Goal: Task Accomplishment & Management: Complete application form

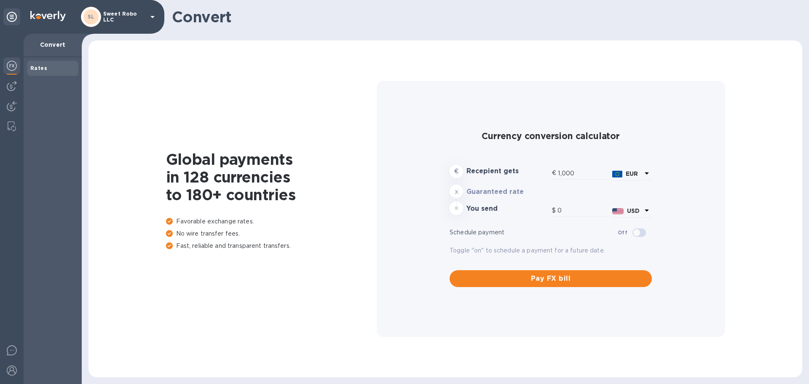
type input "1,177.57"
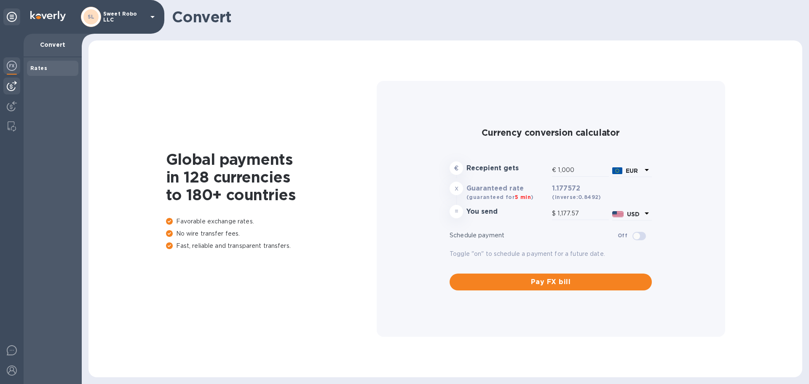
click at [16, 86] on img at bounding box center [12, 86] width 10 height 10
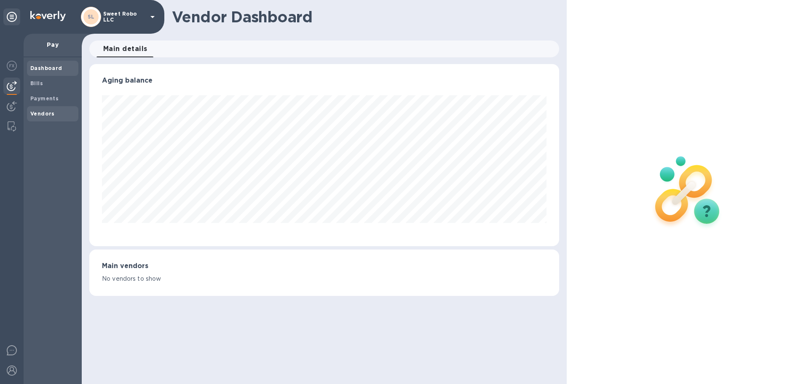
click at [40, 116] on b "Vendors" at bounding box center [42, 113] width 24 height 6
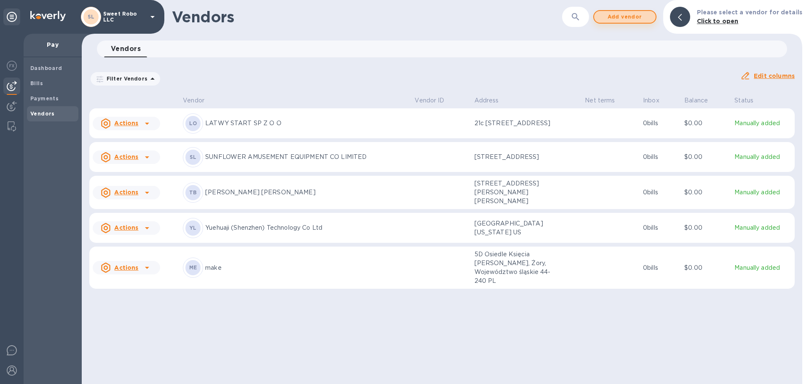
click at [626, 13] on span "Add vendor" at bounding box center [625, 17] width 48 height 10
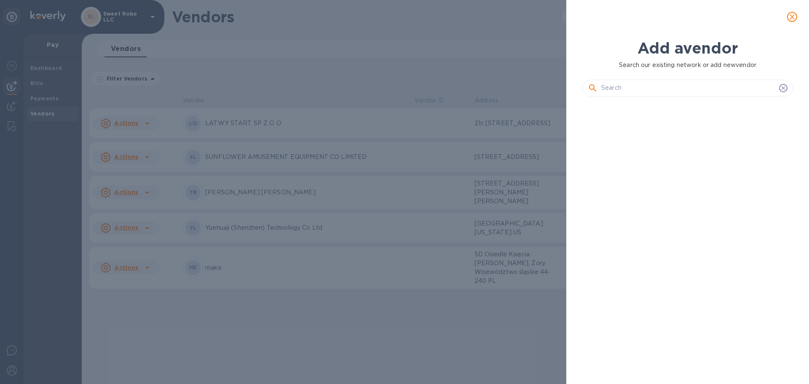
scroll to position [252, 214]
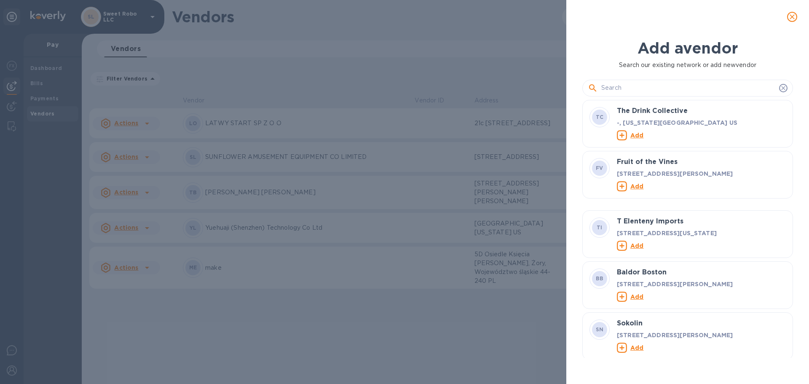
click at [655, 86] on input "text" at bounding box center [688, 88] width 174 height 13
click at [626, 81] on div at bounding box center [687, 88] width 211 height 17
click at [625, 85] on input "text" at bounding box center [688, 88] width 174 height 13
paste input "Guangzhou Red Rabbit Intelligent Co., Ltd"
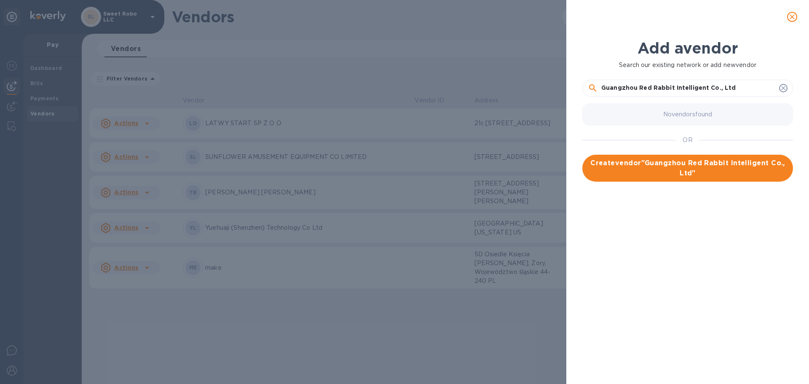
click at [720, 89] on input "Guangzhou Red Rabbit Intelligent Co., Ltd" at bounding box center [688, 88] width 174 height 13
type input "Guangzhou Red Rabbit Intelligent Co Ltd"
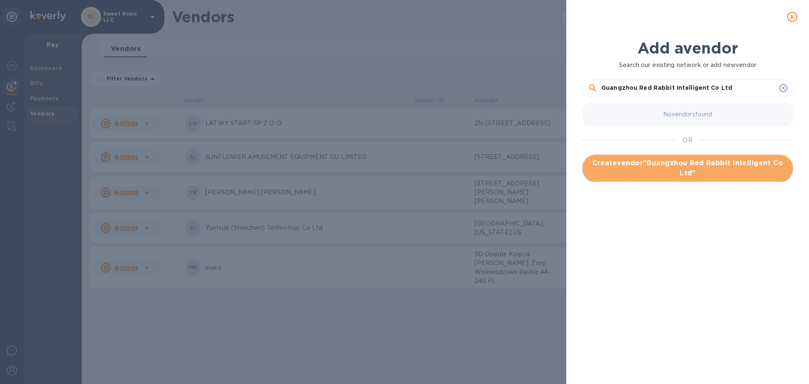
click at [702, 167] on span "Create vendor " Guangzhou Red Rabbit Intelligent Co Ltd "" at bounding box center [687, 168] width 197 height 20
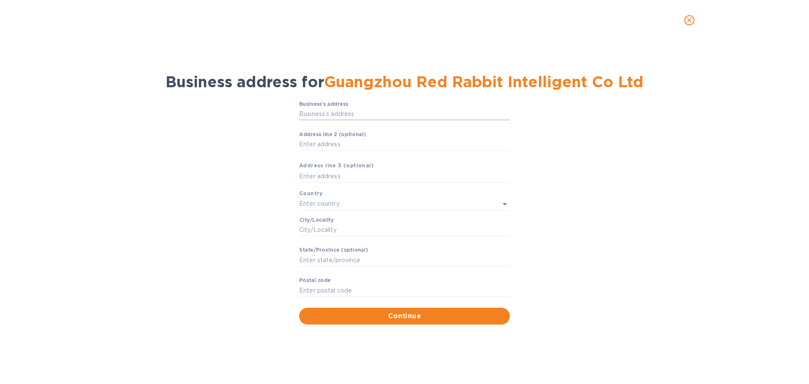
click at [369, 116] on input "Business’s аddress" at bounding box center [404, 114] width 211 height 13
click at [388, 111] on input "Business’s аddress" at bounding box center [404, 114] width 211 height 13
paste input "[STREET_ADDRESS]"
type input "[STREET_ADDRESS]"
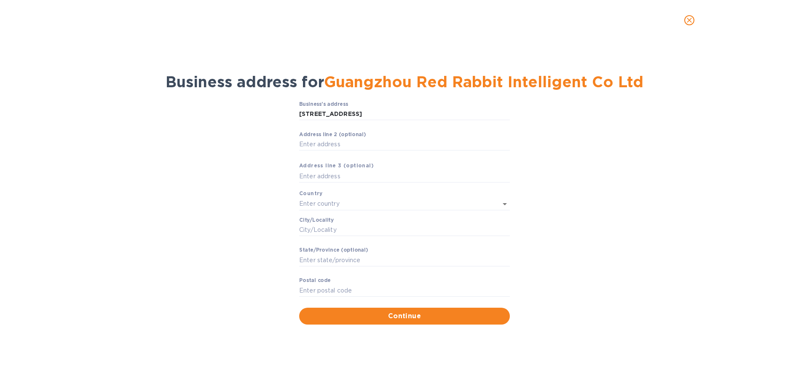
type input "[GEOGRAPHIC_DATA]"
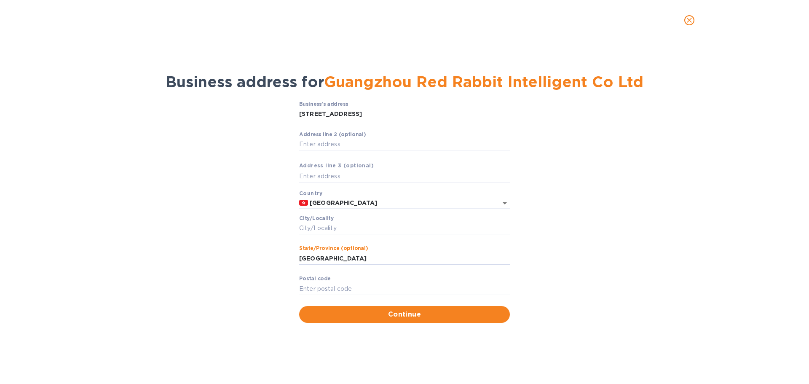
drag, startPoint x: 355, startPoint y: 260, endPoint x: 291, endPoint y: 266, distance: 64.3
click at [291, 266] on div "Business’s аddress [GEOGRAPHIC_DATA] Central ​ Аddress line 2 (optional) ​ Аddr…" at bounding box center [404, 212] width 787 height 232
click at [337, 226] on input "Сity/Locаlity" at bounding box center [404, 228] width 211 height 13
type input "Central [GEOGRAPHIC_DATA]"
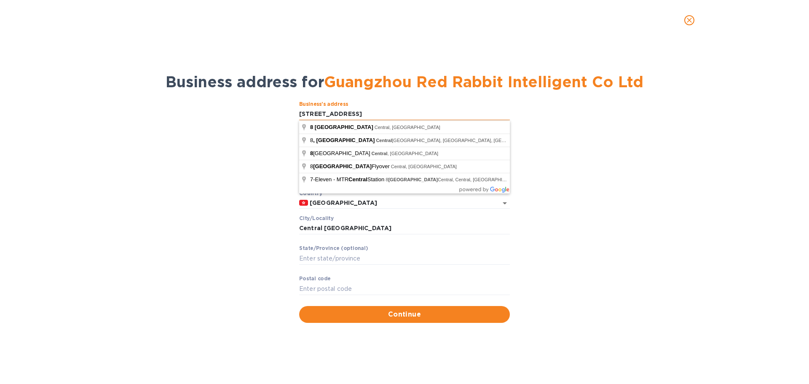
drag, startPoint x: 303, startPoint y: 112, endPoint x: 412, endPoint y: 108, distance: 109.2
click at [412, 108] on input "[STREET_ADDRESS]" at bounding box center [404, 114] width 211 height 13
paste input "18/F, 20/F, 22-29/F, [GEOGRAPHIC_DATA], [STREET_ADDRESS]"
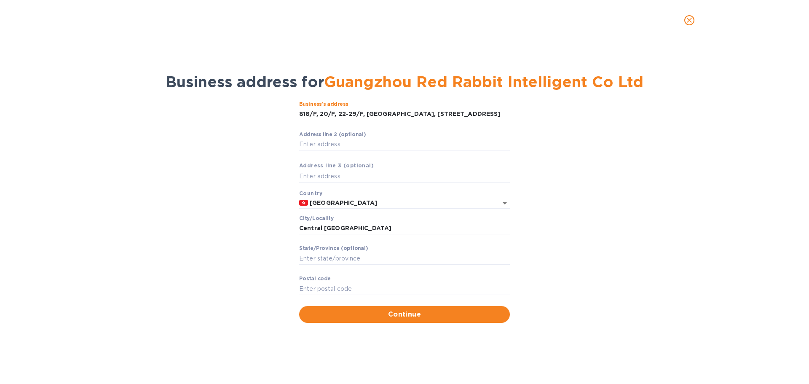
click at [302, 109] on input "818/F, 20/F, 22-29/F, [GEOGRAPHIC_DATA], [STREET_ADDRESS]" at bounding box center [404, 114] width 211 height 13
type input "18/F, 20/F, 22-29/F, [GEOGRAPHIC_DATA], [STREET_ADDRESS]"
click at [383, 314] on span "Continue" at bounding box center [404, 314] width 197 height 10
click at [367, 287] on input "Pоstal cоde" at bounding box center [404, 288] width 211 height 13
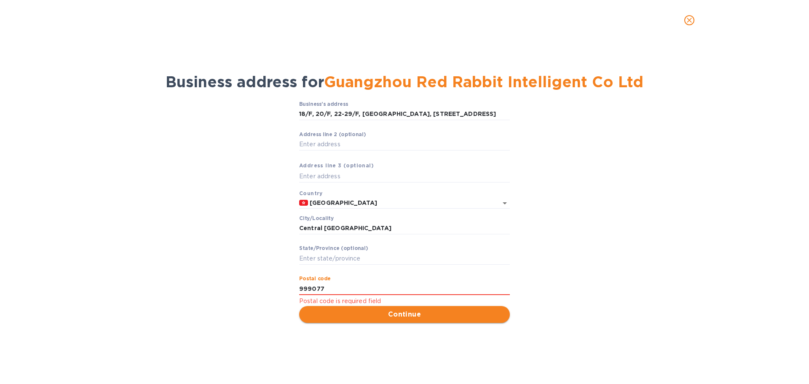
type input "999077"
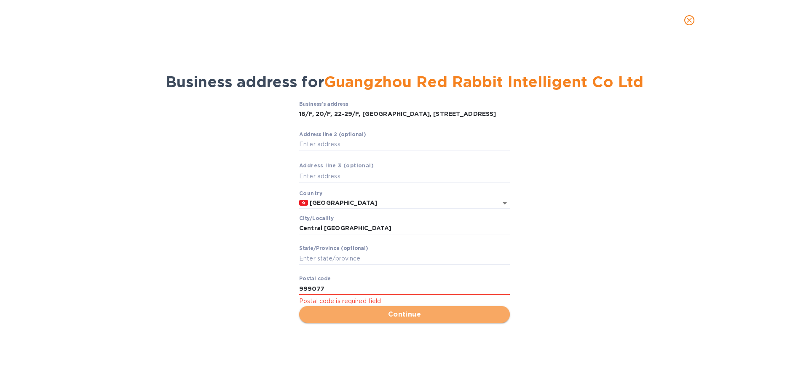
click at [373, 317] on span "Continue" at bounding box center [404, 314] width 197 height 10
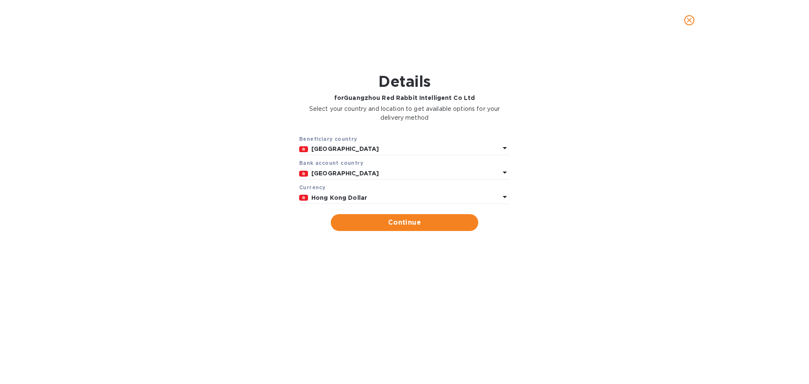
click at [359, 196] on b "Hong Kong Dollar" at bounding box center [339, 197] width 56 height 7
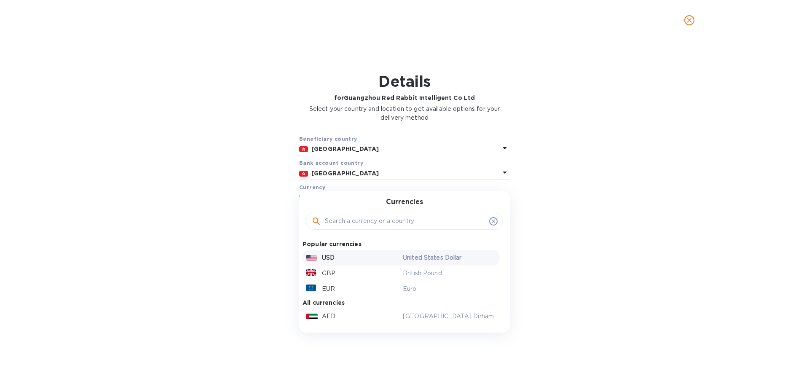
click at [339, 252] on div "USD" at bounding box center [352, 258] width 97 height 12
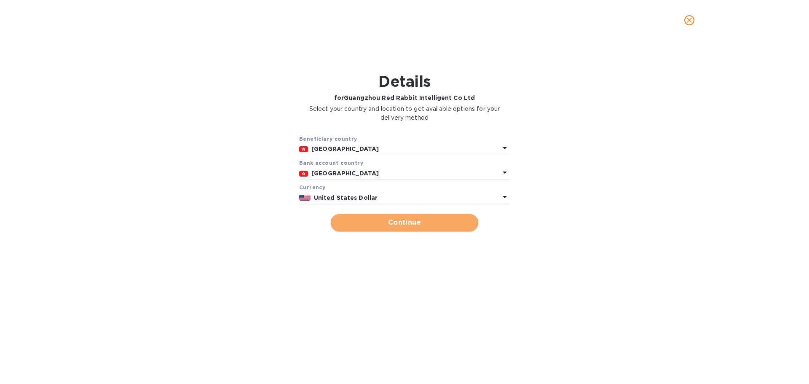
click at [399, 220] on span "Continue" at bounding box center [404, 222] width 134 height 10
type input "Guangzhou Red Rabbit Intelligent Co Ltd"
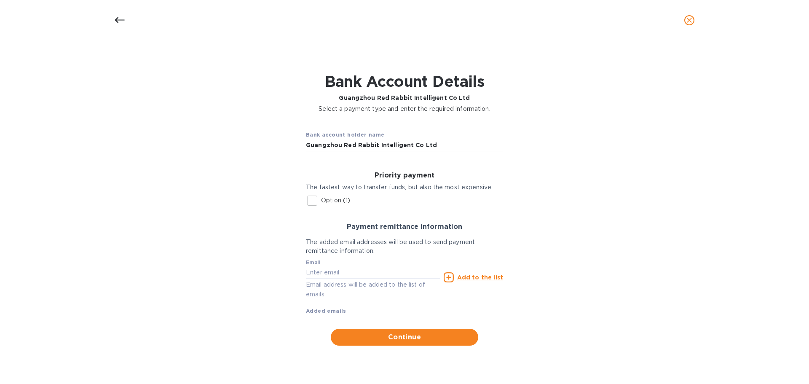
click at [325, 202] on p "Option (1)" at bounding box center [335, 200] width 29 height 9
click at [321, 202] on input "Option (1)" at bounding box center [312, 201] width 18 height 18
checkbox input "true"
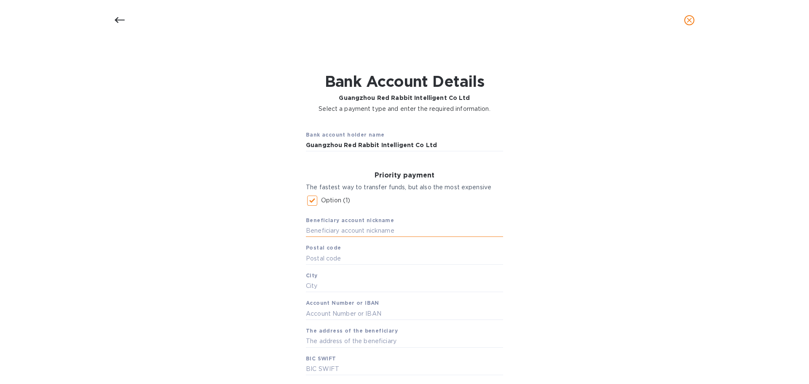
click at [340, 234] on input "text" at bounding box center [404, 231] width 197 height 13
click at [357, 232] on input "text" at bounding box center [404, 231] width 197 height 13
paste input "Guangzhou Red Rabbit Intelligent Co., Ltd"
click at [420, 233] on input "Guangzhou Red Rabbit Intelligent Co., Ltd" at bounding box center [404, 231] width 197 height 13
type input "Guangzhou Red Rabbit Intelligent Co Ltd"
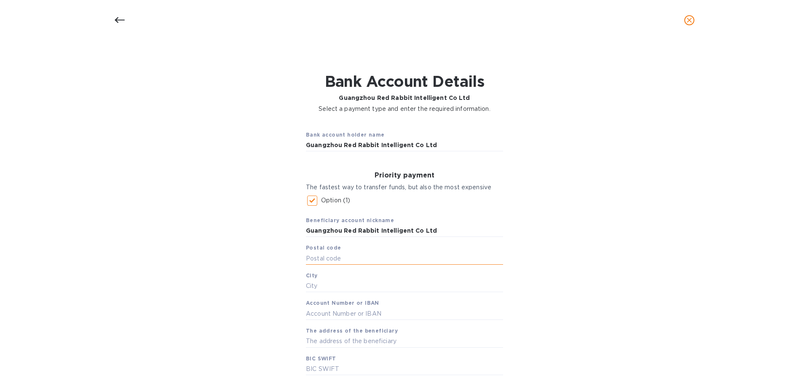
click at [361, 262] on input "text" at bounding box center [404, 258] width 197 height 13
type input "999077"
click at [319, 286] on input "text" at bounding box center [404, 286] width 197 height 13
type input "Central"
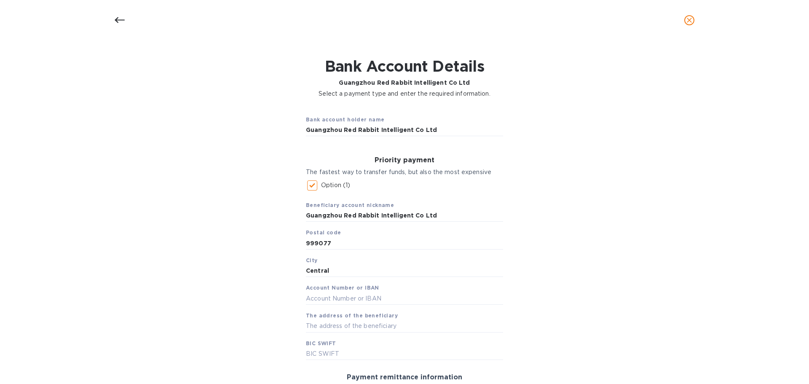
scroll to position [21, 0]
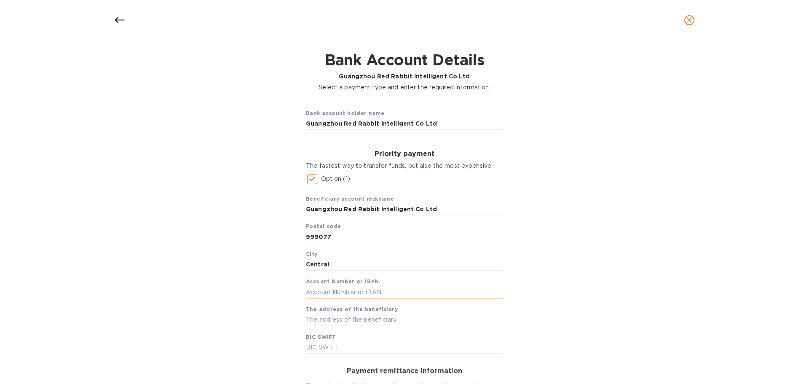
click at [323, 287] on input "text" at bounding box center [404, 292] width 197 height 13
paste input "63007969065"
type input "63007969065"
click at [348, 321] on input "text" at bounding box center [404, 319] width 197 height 13
paste input "[STREET_ADDRESS]"
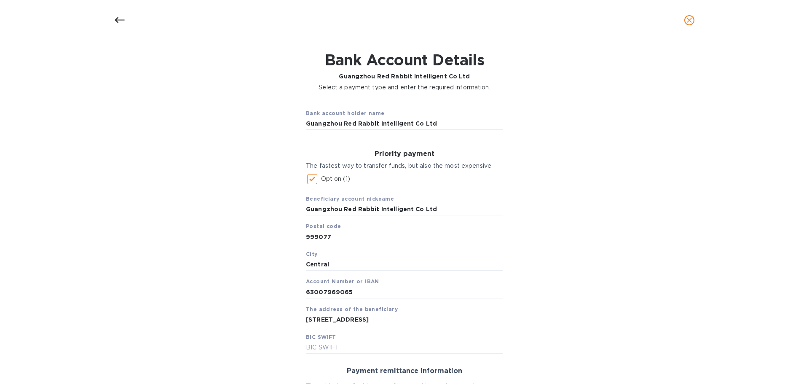
scroll to position [0, 59]
type input "[STREET_ADDRESS]"
click at [324, 348] on input "text" at bounding box center [404, 347] width 197 height 13
paste input "CHASHKHH"
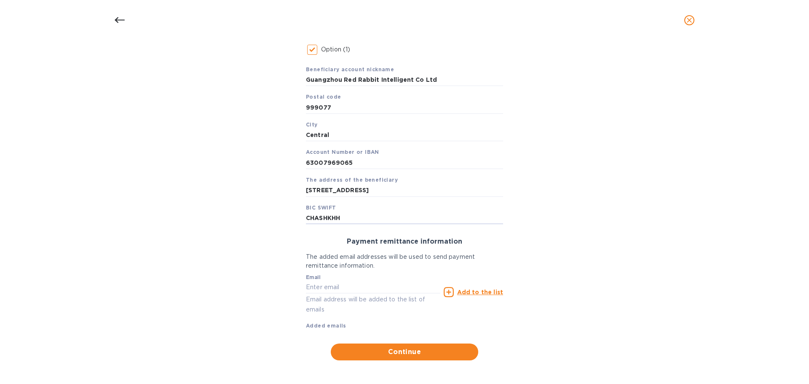
scroll to position [153, 0]
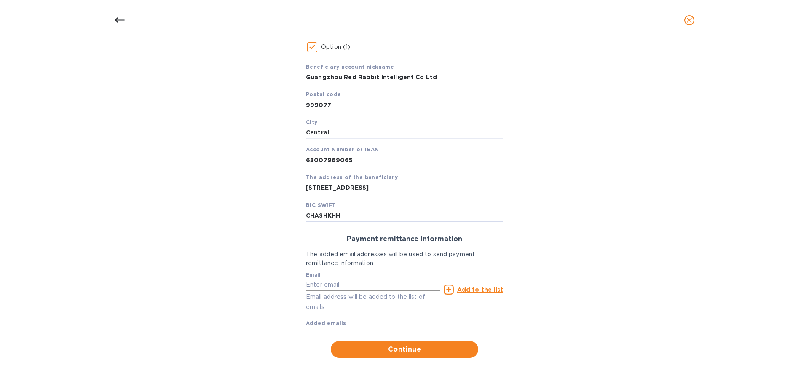
type input "CHASHKHH"
click at [343, 284] on input "text" at bounding box center [373, 284] width 134 height 13
type input "[PERSON_NAME][EMAIL_ADDRESS][DOMAIN_NAME]"
click at [480, 286] on u "Add to the list" at bounding box center [480, 289] width 46 height 7
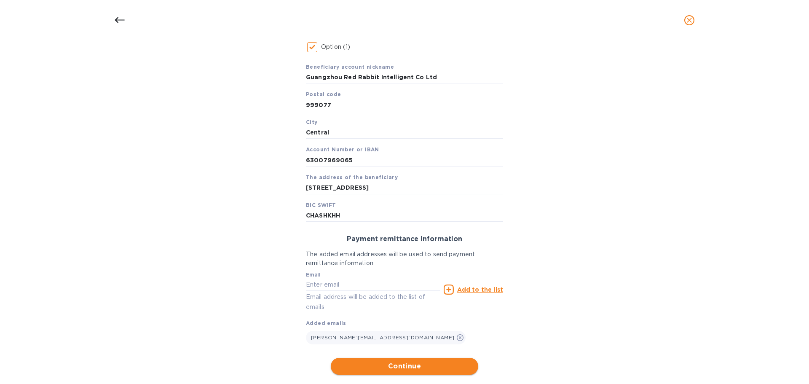
click at [427, 367] on span "Continue" at bounding box center [404, 366] width 134 height 10
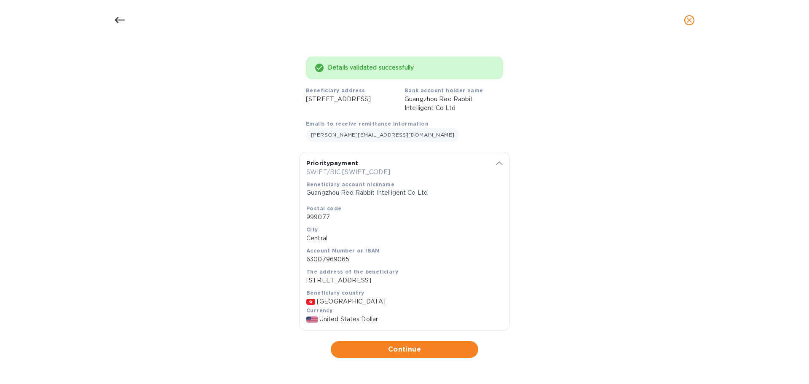
scroll to position [78, 0]
click at [405, 342] on button "Continue" at bounding box center [404, 349] width 147 height 17
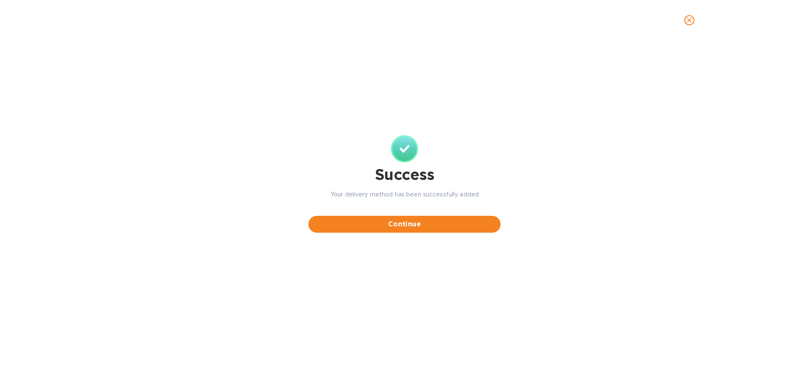
scroll to position [0, 0]
click at [465, 220] on span "Continue" at bounding box center [404, 224] width 179 height 10
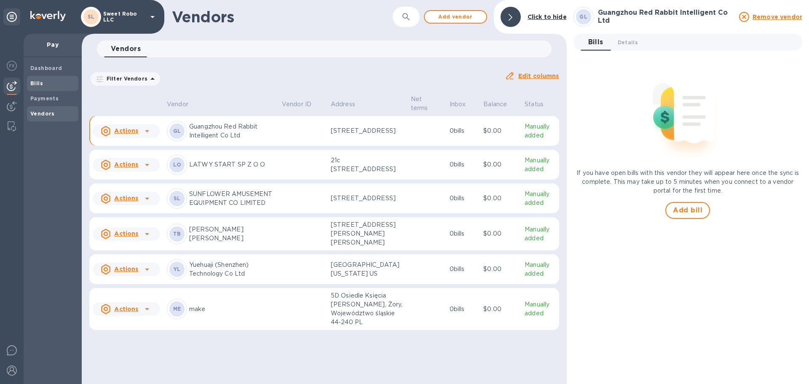
click at [44, 76] on div "Bills" at bounding box center [52, 83] width 51 height 15
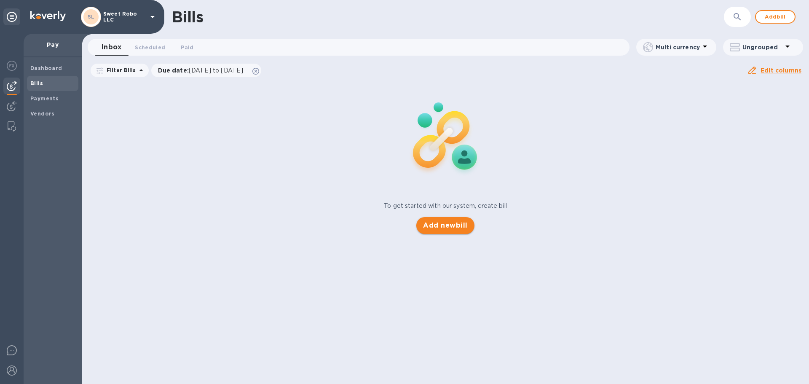
click at [462, 223] on span "Add new bill" at bounding box center [445, 225] width 44 height 10
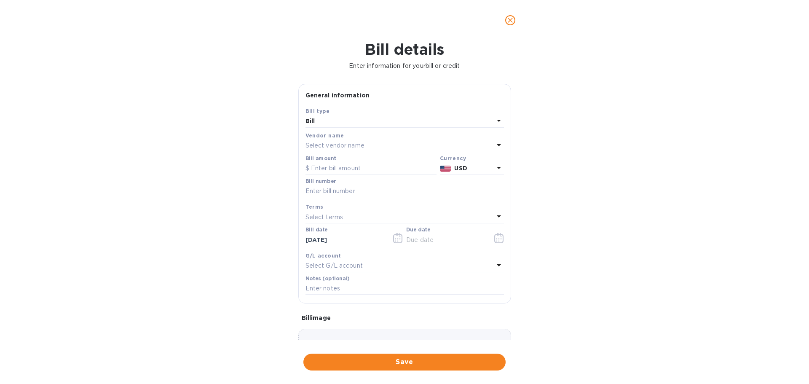
click at [356, 146] on p "Select vendor name" at bounding box center [334, 145] width 59 height 9
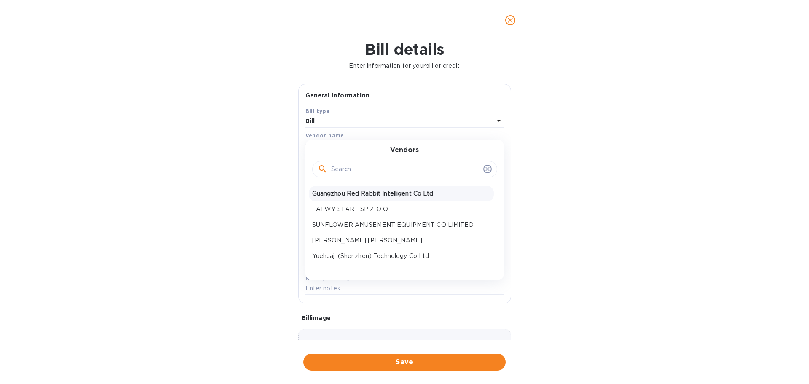
click at [366, 195] on p "Guangzhou Red Rabbit Intelligent Co Ltd" at bounding box center [401, 193] width 178 height 9
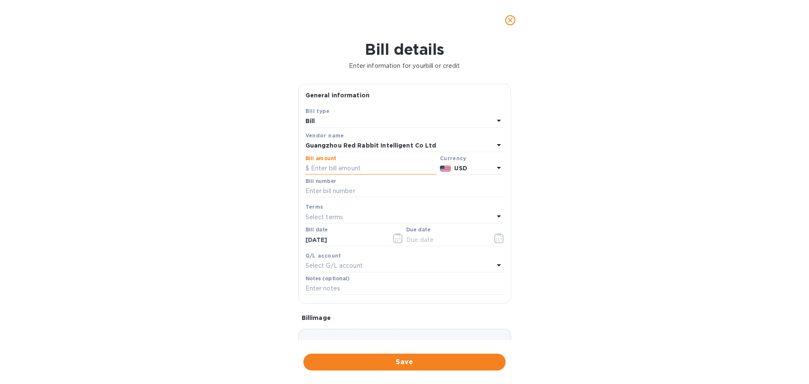
click at [342, 169] on input "text" at bounding box center [370, 168] width 131 height 13
type input "3,525"
click at [343, 198] on div at bounding box center [404, 198] width 198 height 2
click at [341, 193] on input "text" at bounding box center [404, 191] width 198 height 13
type input "1"
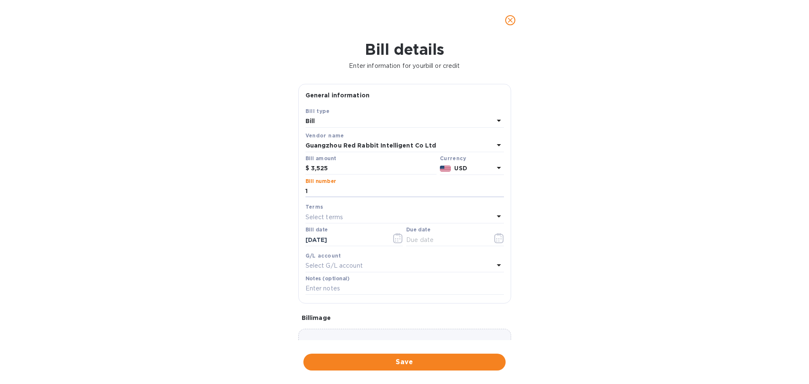
click at [345, 220] on div "Select terms" at bounding box center [399, 217] width 188 height 12
click at [336, 327] on p "Current" at bounding box center [401, 327] width 178 height 9
click at [494, 238] on icon "button" at bounding box center [499, 238] width 10 height 10
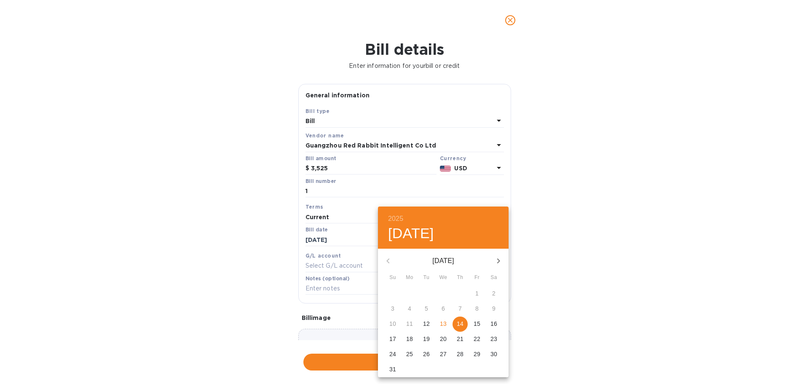
click at [444, 323] on p "13" at bounding box center [443, 323] width 7 height 8
type input "[DATE]"
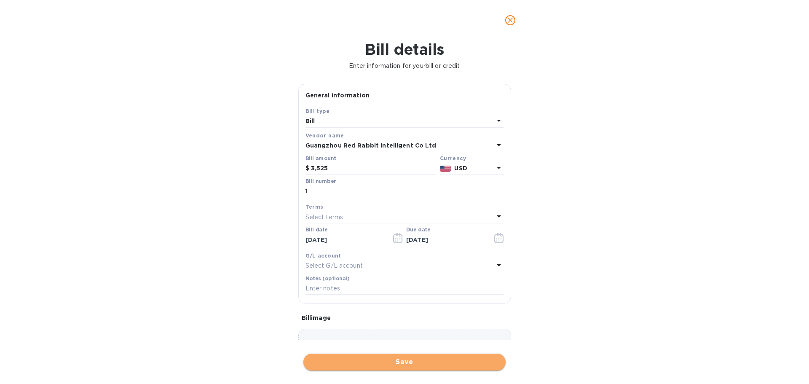
click at [404, 365] on span "Save" at bounding box center [404, 362] width 189 height 10
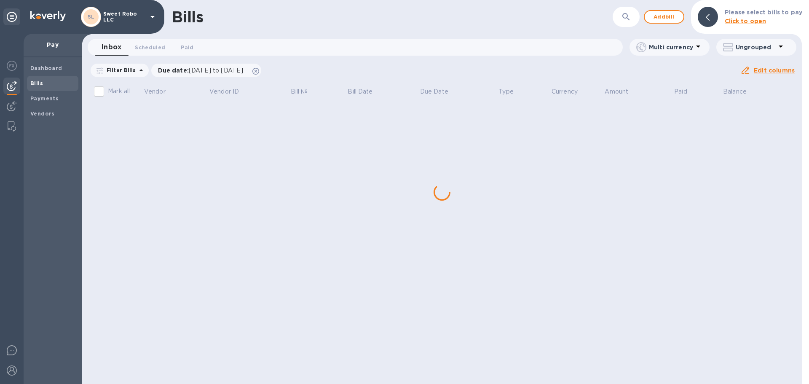
click at [158, 125] on div "Bills ​ Add bill Please select bills to pay Click to open Inbox 0 Scheduled 0 P…" at bounding box center [442, 192] width 720 height 384
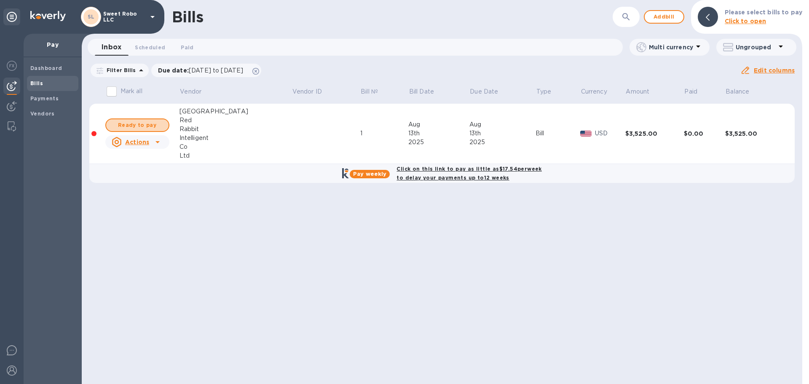
click at [158, 125] on span "Ready to pay" at bounding box center [137, 125] width 49 height 10
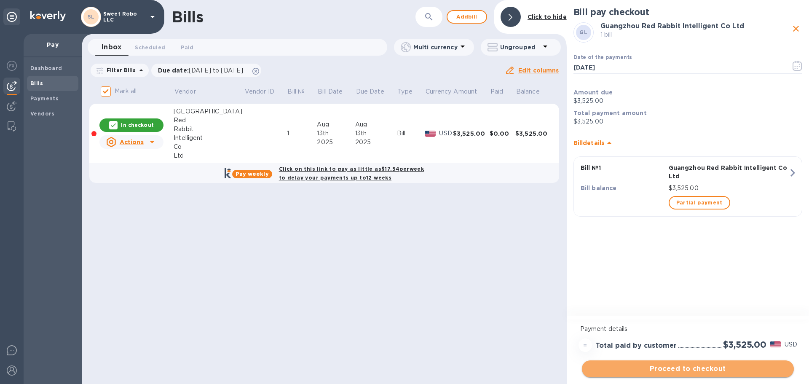
click at [708, 370] on span "Proceed to checkout" at bounding box center [688, 369] width 198 height 10
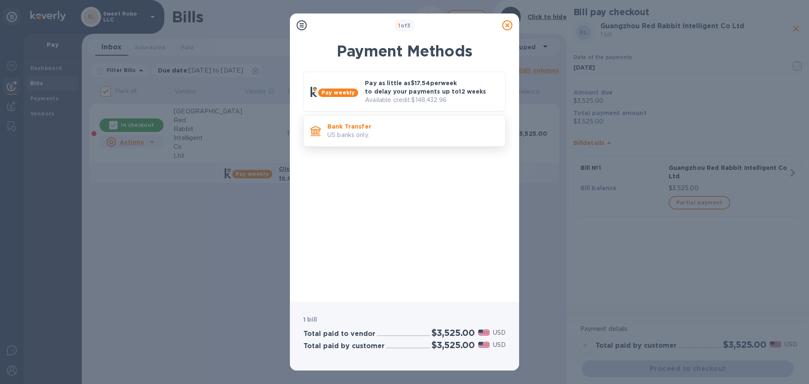
click at [411, 144] on div "Bank Transfer US banks only." at bounding box center [404, 131] width 202 height 32
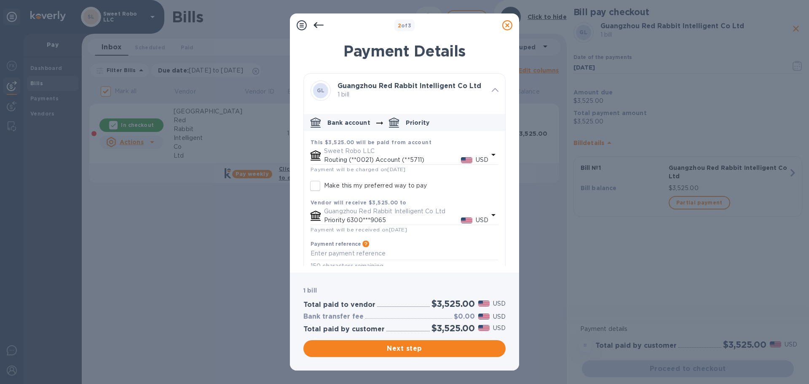
click at [418, 156] on p "Routing (**0021) Account (**5711)" at bounding box center [392, 159] width 137 height 9
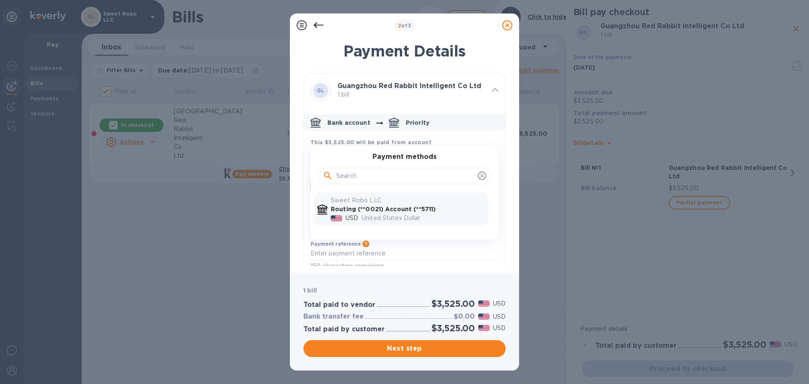
click at [411, 218] on p "United States Dollar" at bounding box center [422, 218] width 123 height 9
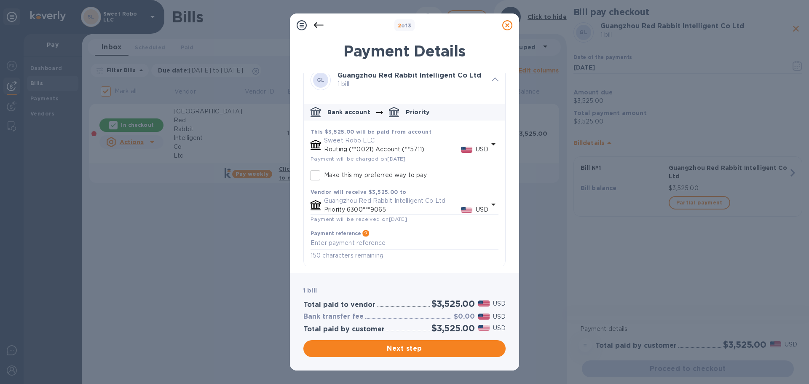
scroll to position [12, 0]
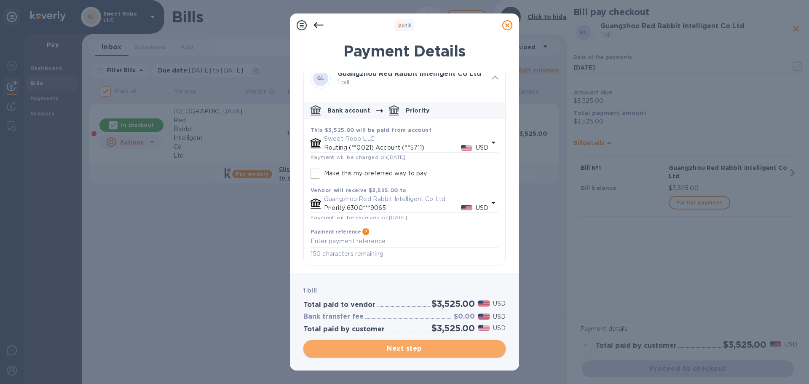
click at [416, 352] on span "Next step" at bounding box center [404, 348] width 189 height 10
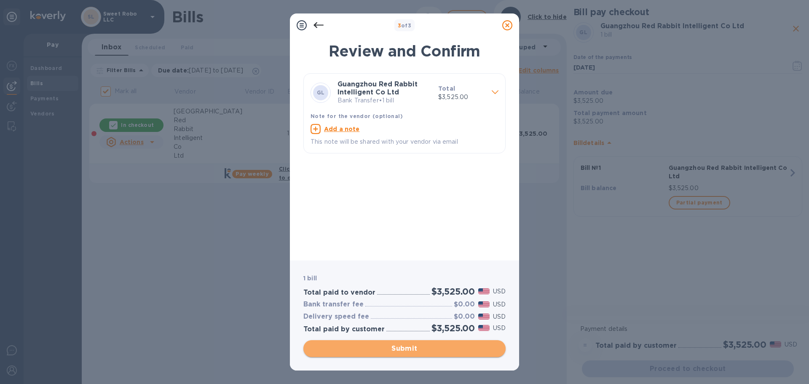
click at [461, 348] on span "Submit" at bounding box center [404, 348] width 189 height 10
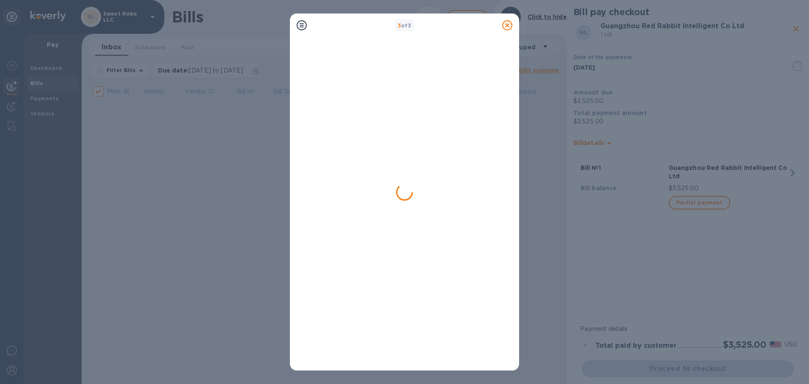
checkbox input "false"
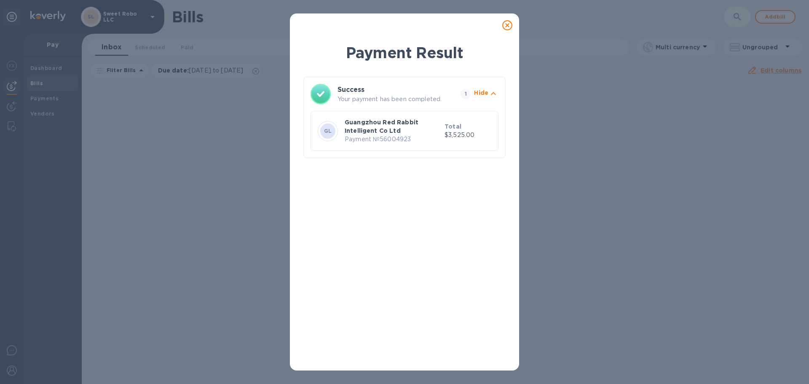
click at [506, 25] on icon at bounding box center [507, 25] width 10 height 10
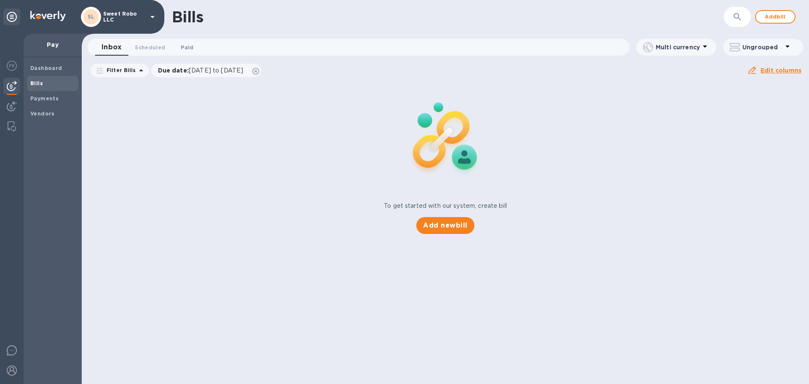
click at [189, 48] on span "Paid 0" at bounding box center [187, 47] width 13 height 9
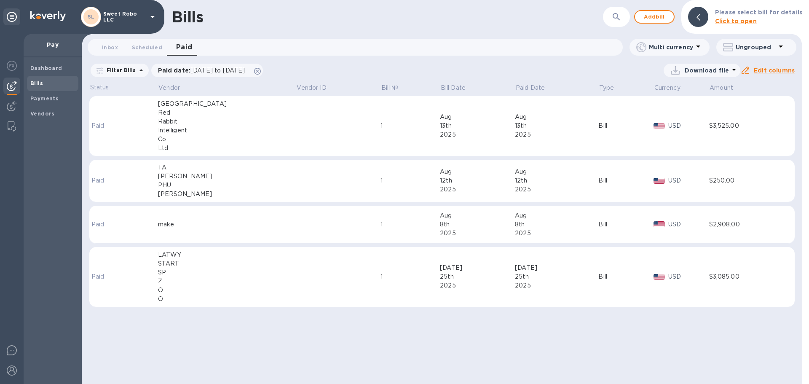
click at [129, 131] on td "Paid" at bounding box center [109, 126] width 41 height 60
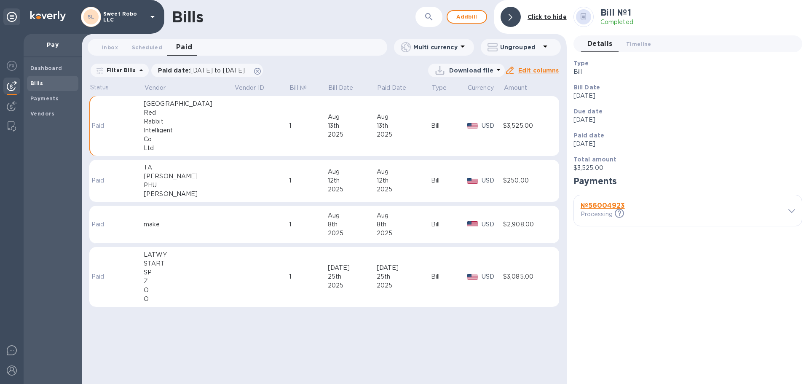
click at [798, 209] on div "№ 56004923 Processing This payment is under compliance review, which may take u…" at bounding box center [688, 210] width 228 height 31
click at [789, 212] on icon at bounding box center [791, 211] width 7 height 4
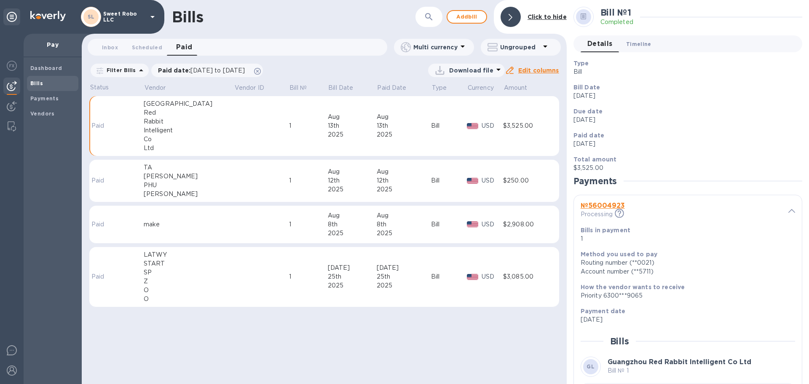
click at [648, 44] on span "Timeline 0" at bounding box center [638, 44] width 25 height 9
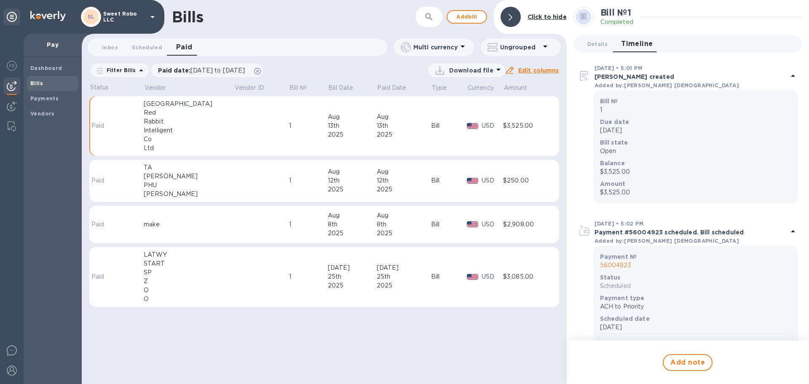
click at [510, 19] on icon at bounding box center [511, 17] width 4 height 7
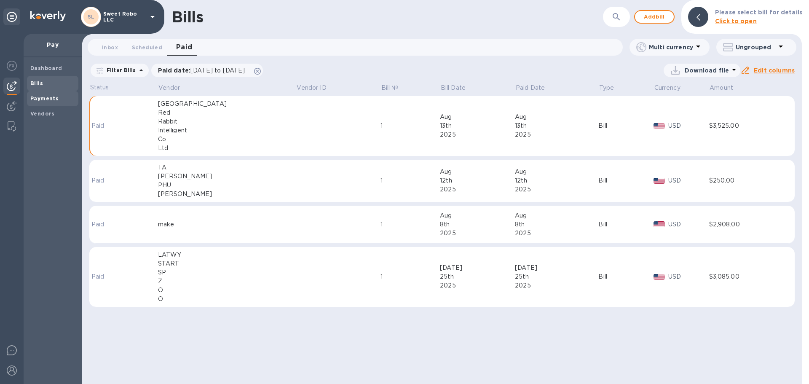
click at [48, 104] on div "Payments" at bounding box center [52, 98] width 51 height 15
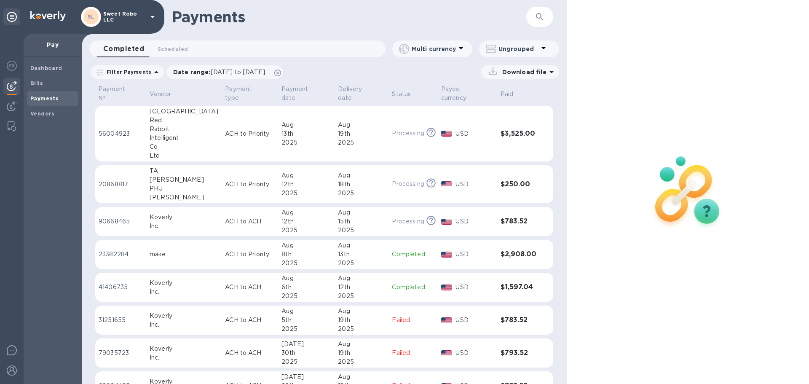
click at [455, 129] on p "USD" at bounding box center [474, 133] width 38 height 9
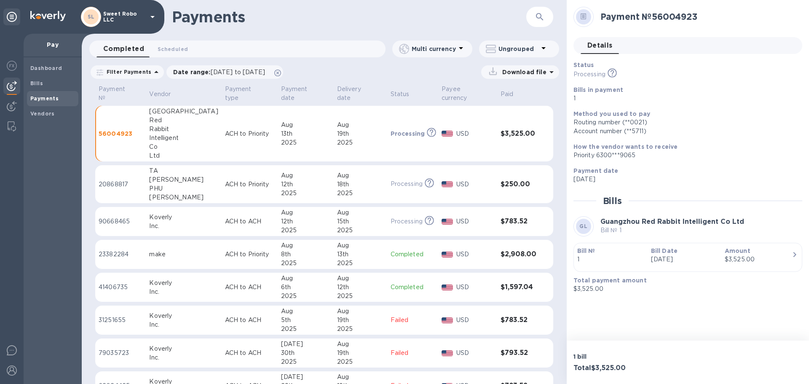
click at [585, 18] on icon at bounding box center [584, 16] width 6 height 6
click at [581, 15] on icon at bounding box center [584, 16] width 6 height 6
click at [607, 49] on span "Details 0" at bounding box center [599, 46] width 25 height 12
click at [615, 74] on icon at bounding box center [612, 72] width 9 height 9
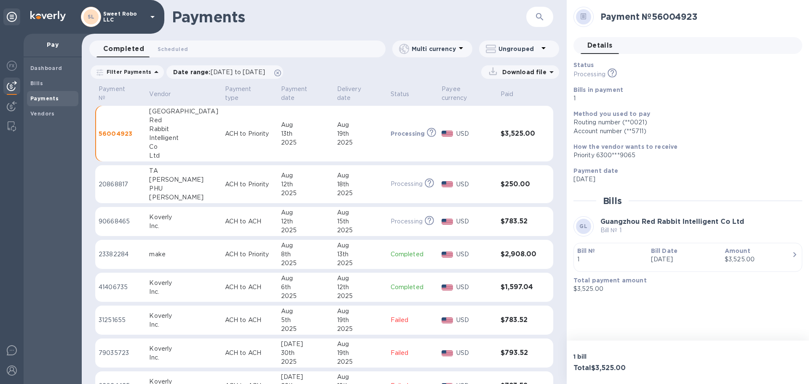
click at [685, 113] on p "Method you used to pay" at bounding box center [684, 114] width 222 height 8
click at [473, 27] on div "Payments ​" at bounding box center [324, 17] width 485 height 34
click at [509, 45] on p "Ungrouped" at bounding box center [518, 49] width 40 height 8
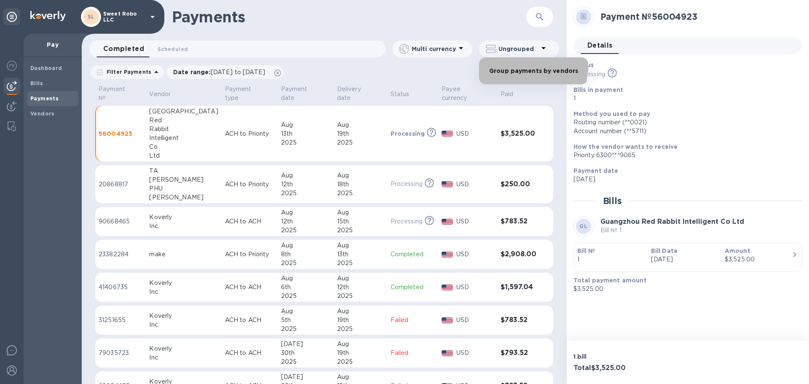
click at [519, 67] on li "Group payments by vendors" at bounding box center [533, 70] width 109 height 27
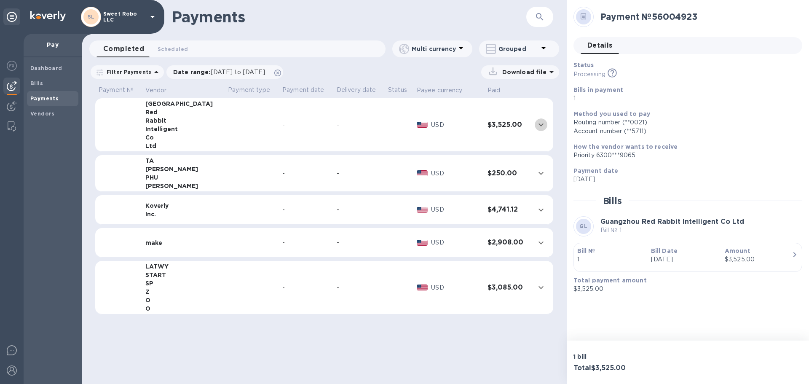
click at [535, 119] on button "expand row" at bounding box center [541, 124] width 13 height 13
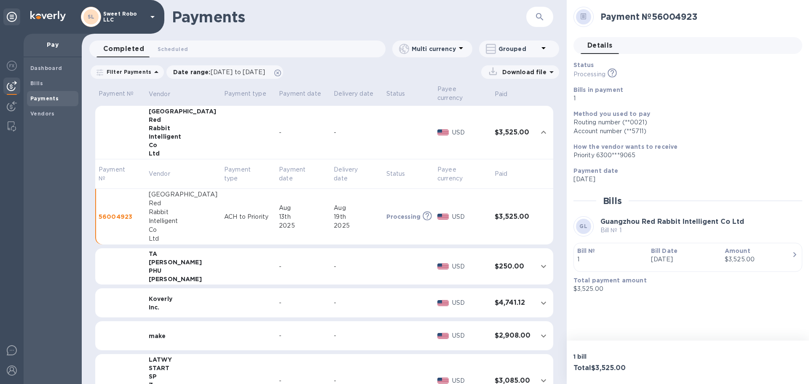
click at [12, 88] on img at bounding box center [12, 86] width 10 height 10
click at [41, 114] on b "Vendors" at bounding box center [42, 113] width 24 height 6
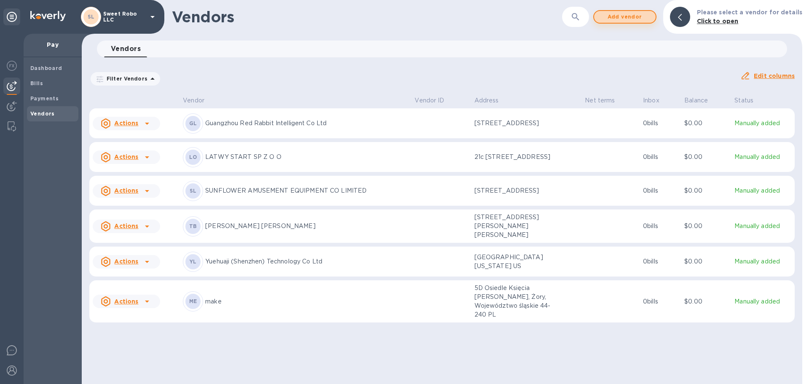
click at [636, 16] on span "Add vendor" at bounding box center [625, 17] width 48 height 10
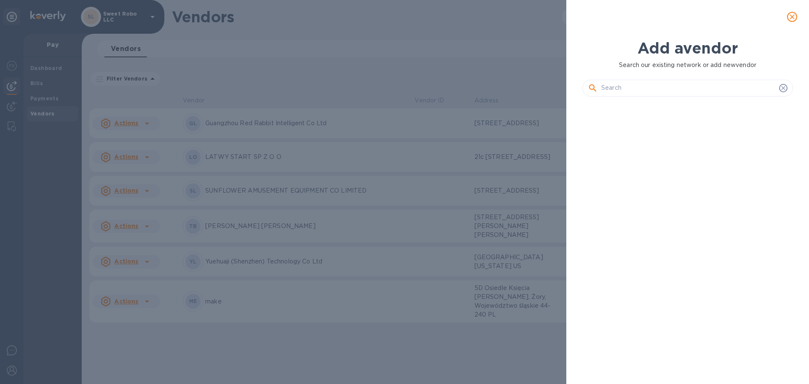
scroll to position [252, 214]
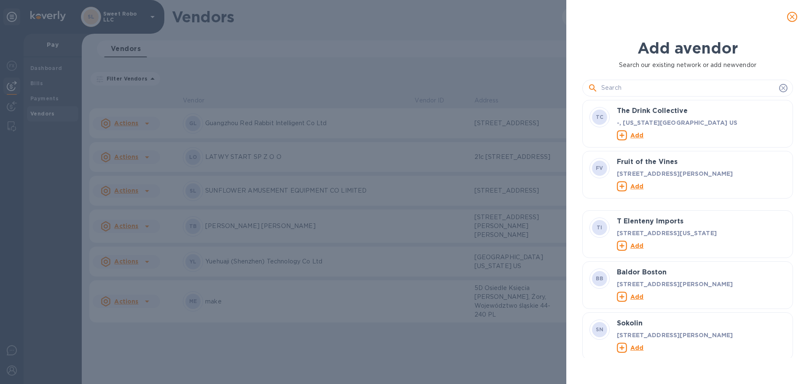
click at [627, 93] on input "text" at bounding box center [688, 88] width 174 height 13
click at [642, 85] on input "text" at bounding box center [688, 88] width 174 height 13
paste input "Guangzhou Sweet Robo LLC"
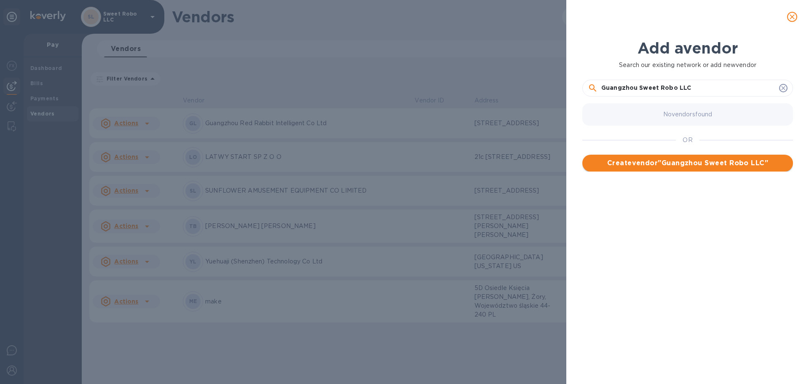
type input "Guangzhou Sweet Robo LLC"
click at [653, 164] on span "Create vendor " Guangzhou Sweet Robo LLC "" at bounding box center [687, 163] width 197 height 10
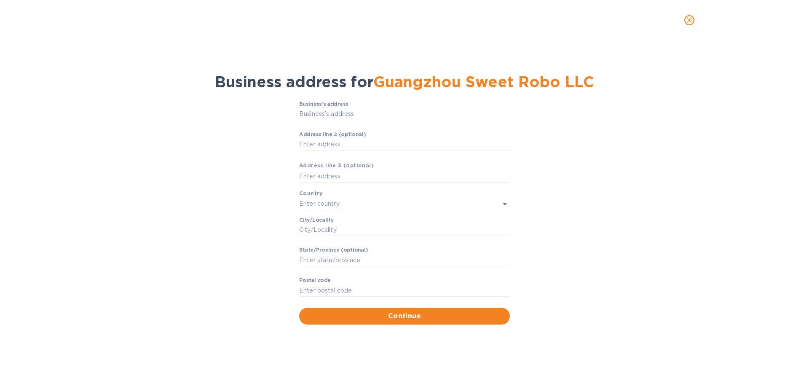
click at [345, 117] on input "Business’s аddress" at bounding box center [404, 114] width 211 height 13
paste input "[STREET_ADDRESS]"
type input "[STREET_ADDRESS]"
type input "[GEOGRAPHIC_DATA]"
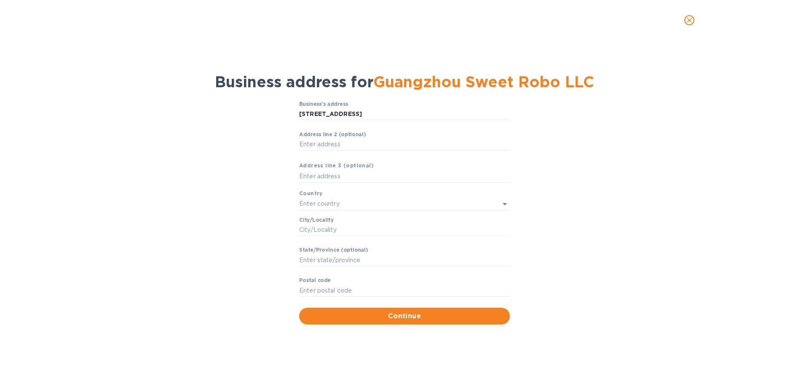
type input "[GEOGRAPHIC_DATA]"
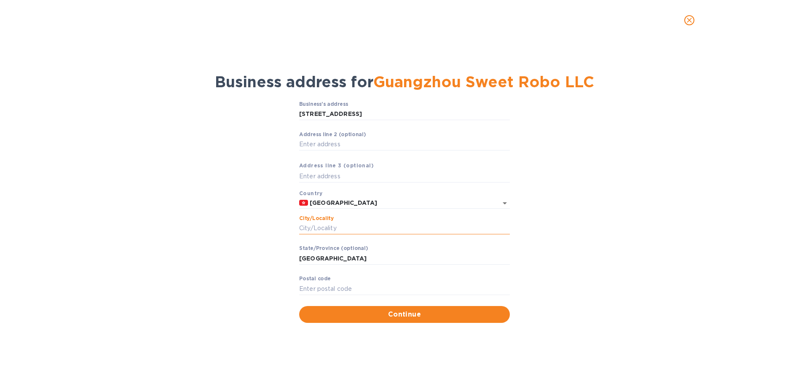
click at [345, 226] on input "Сity/Locаlity" at bounding box center [404, 228] width 211 height 13
type input "Central [GEOGRAPHIC_DATA]"
click at [582, 244] on div "Business’s аddress [GEOGRAPHIC_DATA] Central ​ Аddress line 2 (optional) ​ Аddr…" at bounding box center [404, 212] width 787 height 232
click at [307, 145] on input "Аddress line 2 (optional)" at bounding box center [404, 144] width 211 height 13
paste input "18/F, 20/F, 22-29/F, [GEOGRAPHIC_DATA],"
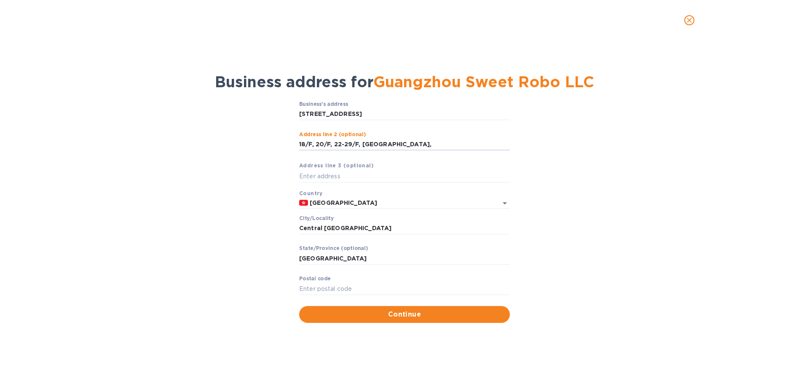
type input "18/F, 20/F, 22-29/F, [GEOGRAPHIC_DATA],"
click at [558, 158] on div "Business’s аddress 8 Connaught Road Central ​ Аddress line 2 (optional) 18/F, 2…" at bounding box center [404, 212] width 787 height 232
drag, startPoint x: 299, startPoint y: 145, endPoint x: 414, endPoint y: 143, distance: 114.6
click at [414, 143] on input "18/F, 20/F, 22-29/F, [GEOGRAPHIC_DATA]," at bounding box center [404, 144] width 211 height 13
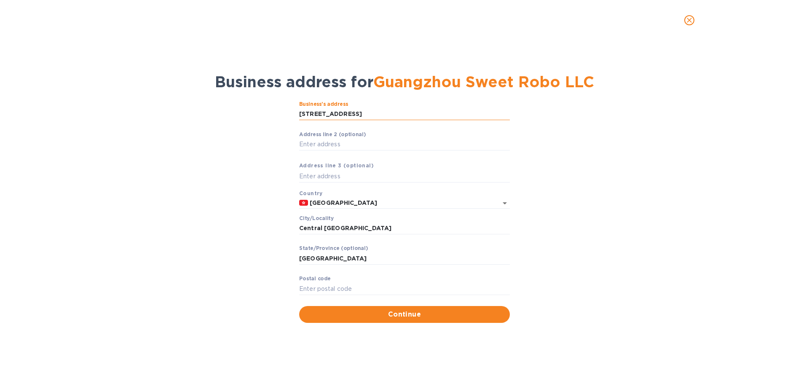
click at [300, 112] on input "[STREET_ADDRESS]" at bounding box center [404, 114] width 211 height 13
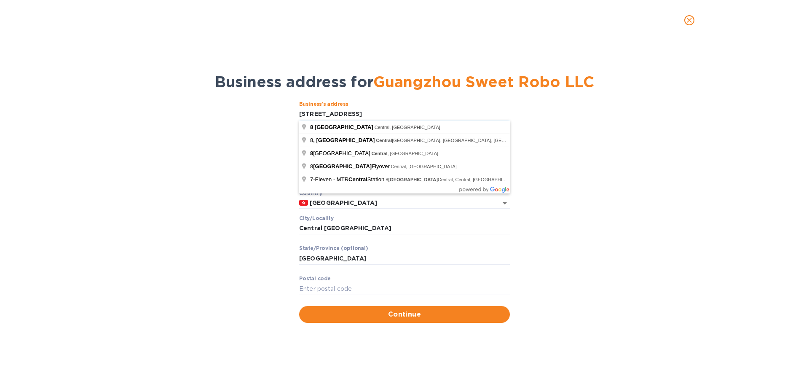
paste input "18/F, 20/F, 22-29/F, [GEOGRAPHIC_DATA],"
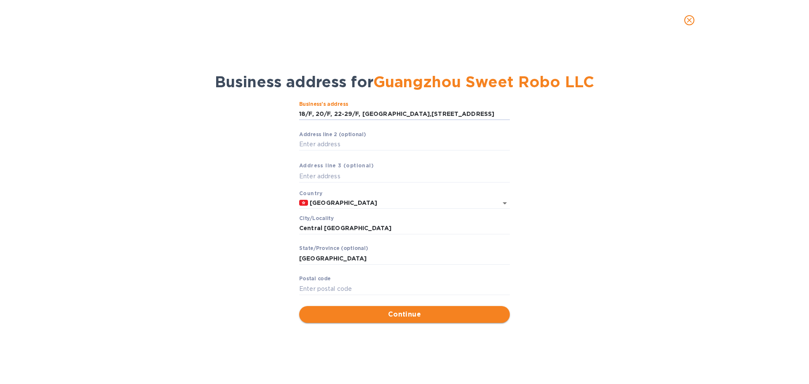
type input "18/F, 20/F, 22-29/F, [GEOGRAPHIC_DATA],[STREET_ADDRESS]"
click at [435, 312] on span "Continue" at bounding box center [404, 314] width 197 height 10
click at [392, 292] on input "Pоstal cоde" at bounding box center [404, 288] width 211 height 13
